Goal: Information Seeking & Learning: Learn about a topic

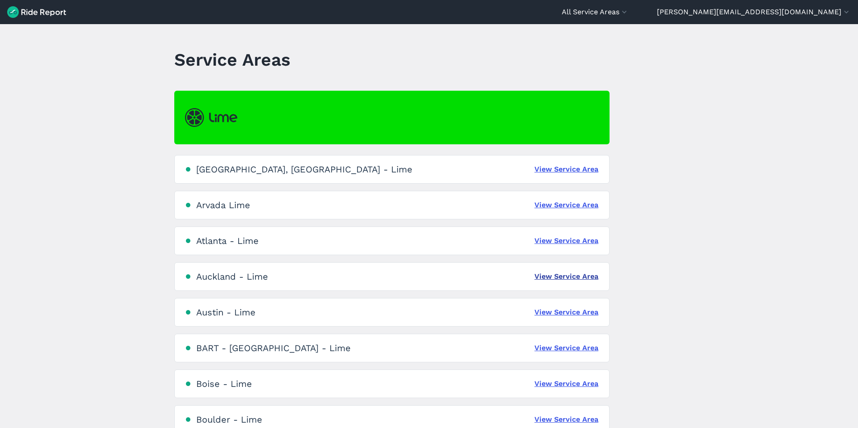
click at [557, 277] on link "View Service Area" at bounding box center [566, 276] width 64 height 11
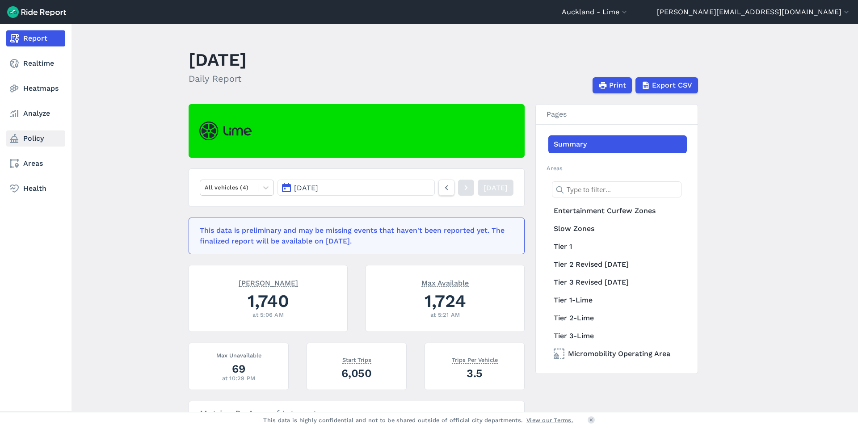
click at [35, 138] on link "Policy" at bounding box center [35, 138] width 59 height 16
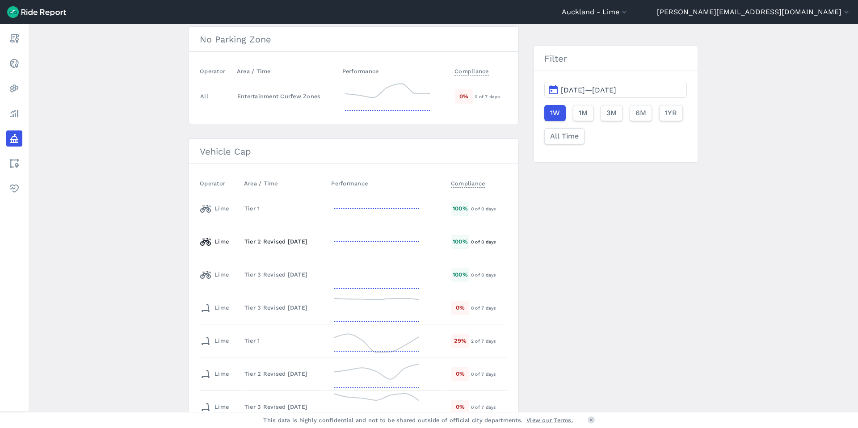
scroll to position [126, 0]
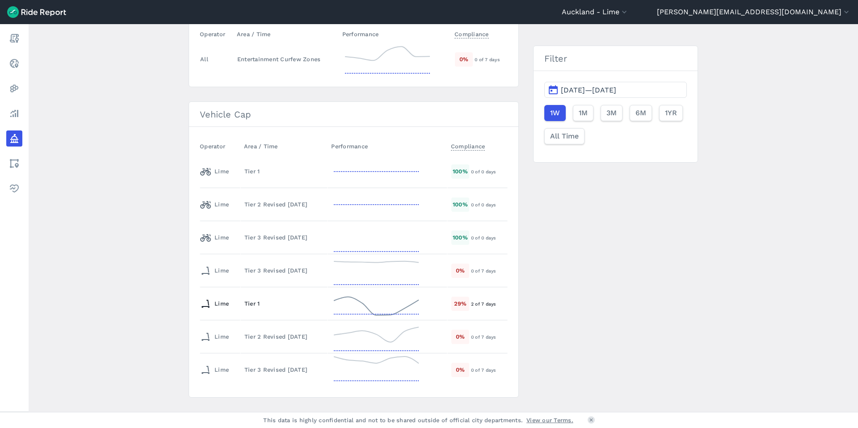
click at [323, 305] on div "Tier 1" at bounding box center [283, 303] width 79 height 8
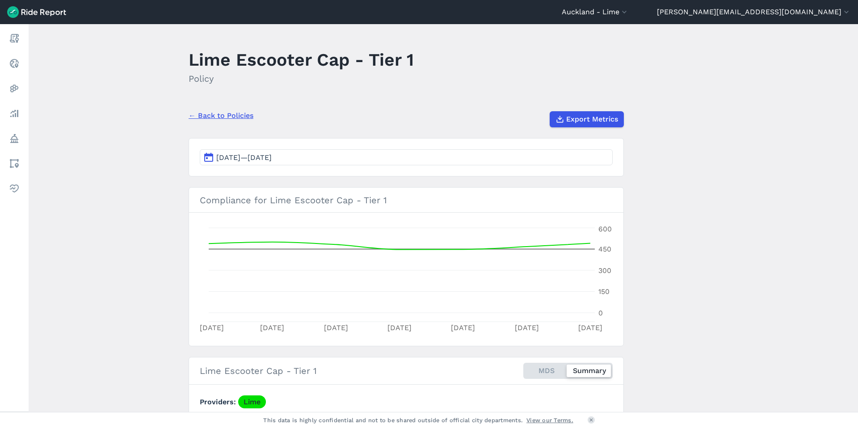
click at [313, 155] on button "[DATE]—[DATE]" at bounding box center [406, 157] width 413 height 16
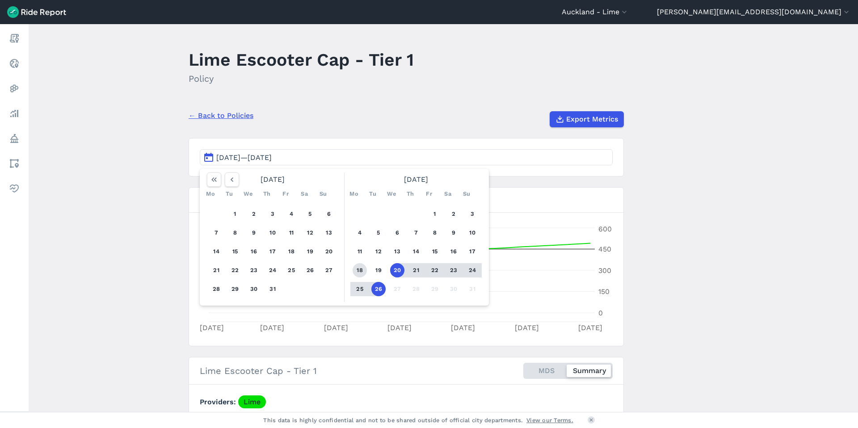
click at [359, 268] on button "18" at bounding box center [360, 270] width 14 height 14
click at [470, 271] on button "24" at bounding box center [472, 270] width 14 height 14
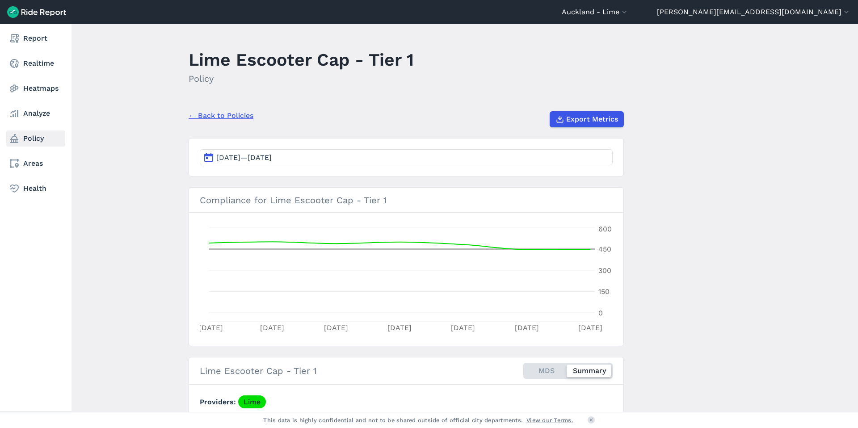
click at [20, 139] on link "Policy" at bounding box center [35, 138] width 59 height 16
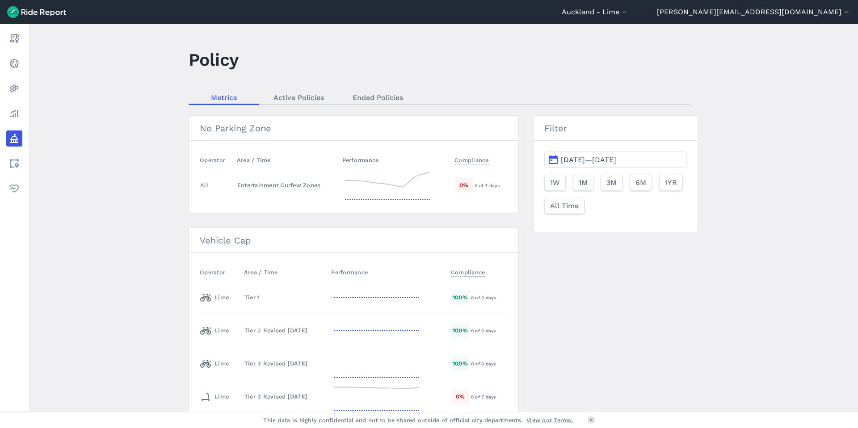
scroll to position [144, 0]
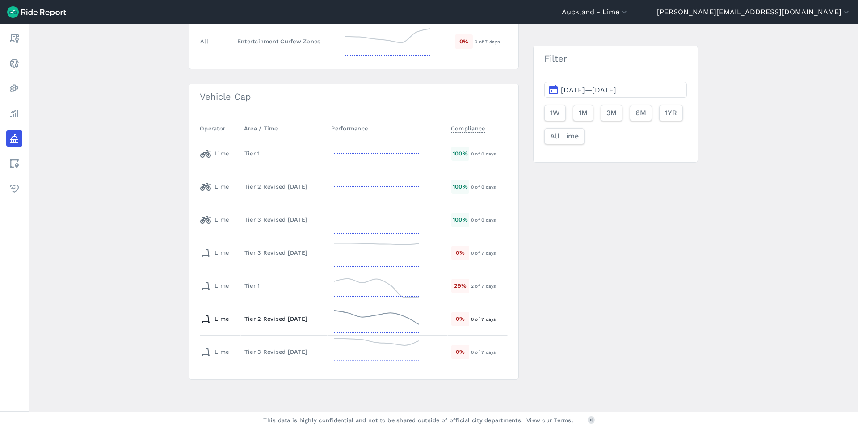
click at [269, 327] on td "Tier 2 Revised [DATE]" at bounding box center [283, 318] width 87 height 33
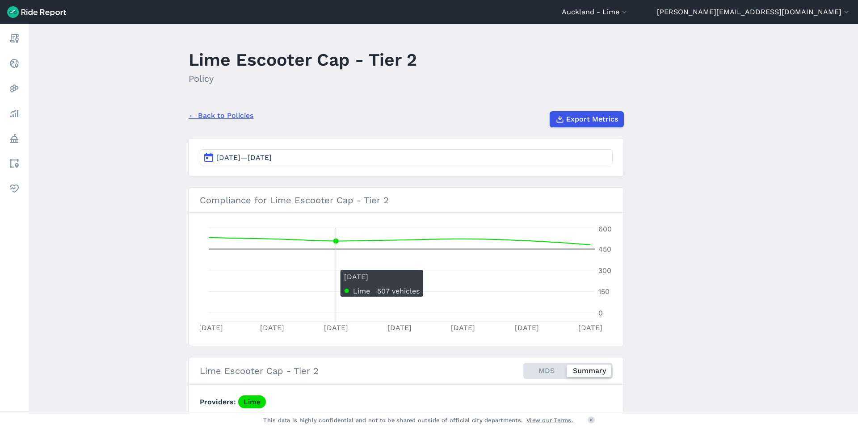
scroll to position [66, 0]
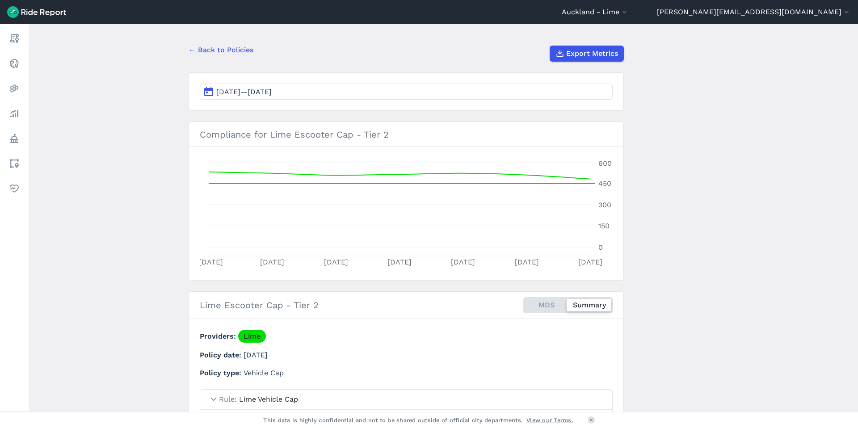
drag, startPoint x: 531, startPoint y: 301, endPoint x: 526, endPoint y: 300, distance: 4.9
click at [531, 301] on div "MDS Summary" at bounding box center [567, 305] width 89 height 16
click at [523, 301] on input "MDS Summary" at bounding box center [523, 300] width 0 height 6
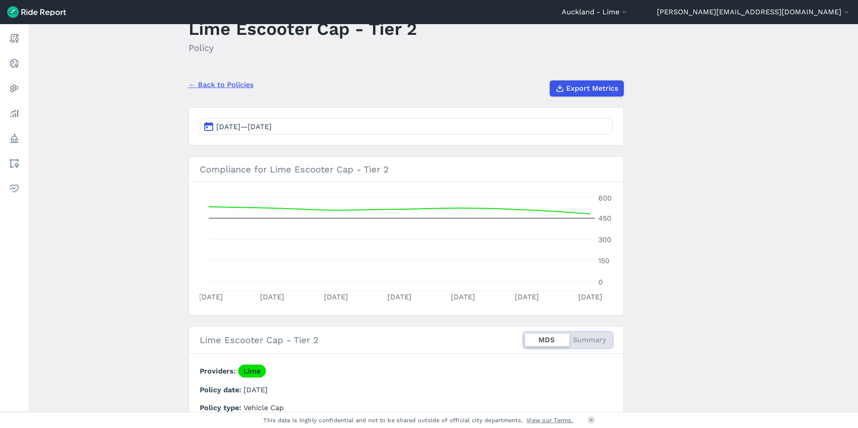
scroll to position [0, 0]
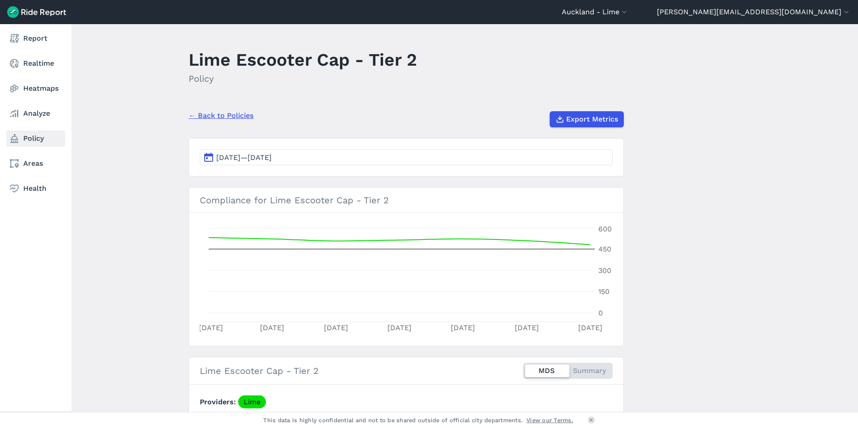
click at [32, 139] on link "Policy" at bounding box center [35, 138] width 59 height 16
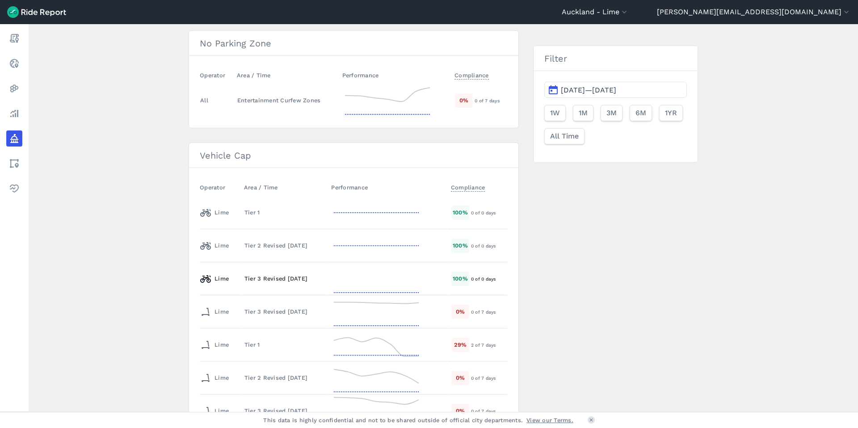
scroll to position [101, 0]
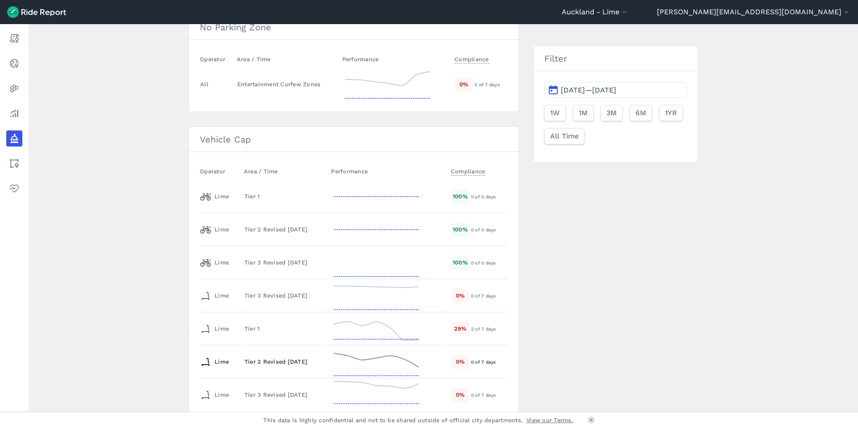
click at [282, 361] on div "Tier 2 Revised [DATE]" at bounding box center [283, 361] width 79 height 8
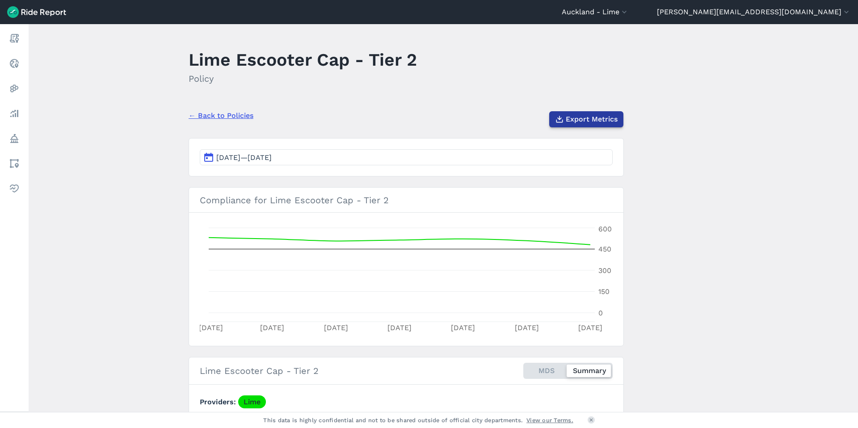
click at [592, 121] on span "Export Metrics" at bounding box center [592, 119] width 52 height 11
